Goal: Check status

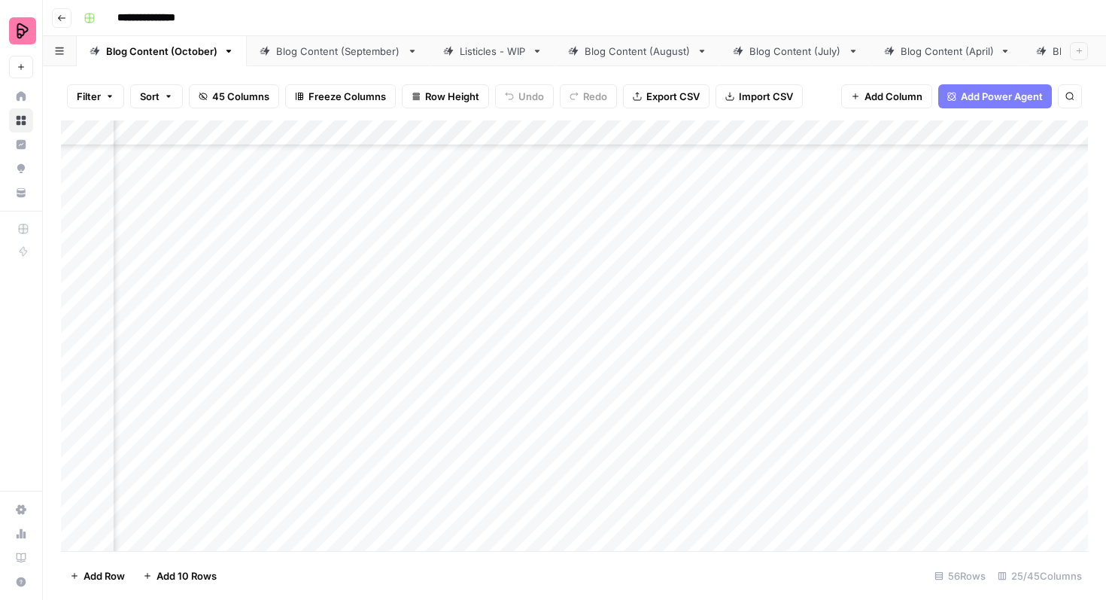
scroll to position [1811, 246]
